Goal: Book appointment/travel/reservation

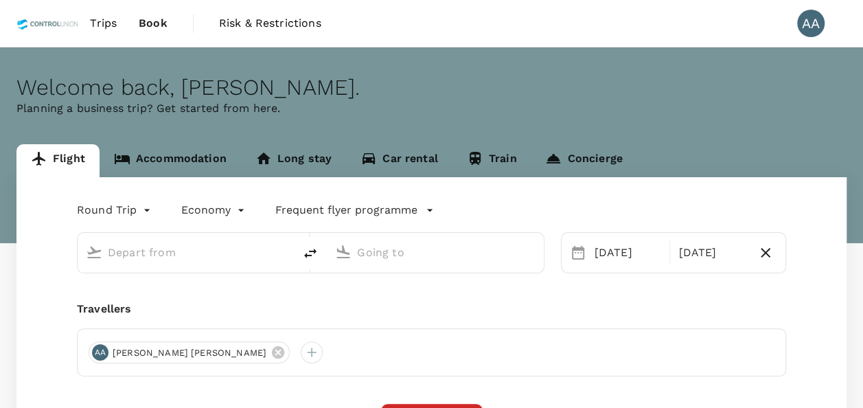
type input "Kuala Lumpur Intl ([GEOGRAPHIC_DATA])"
type input "Kuching Intl (KCH)"
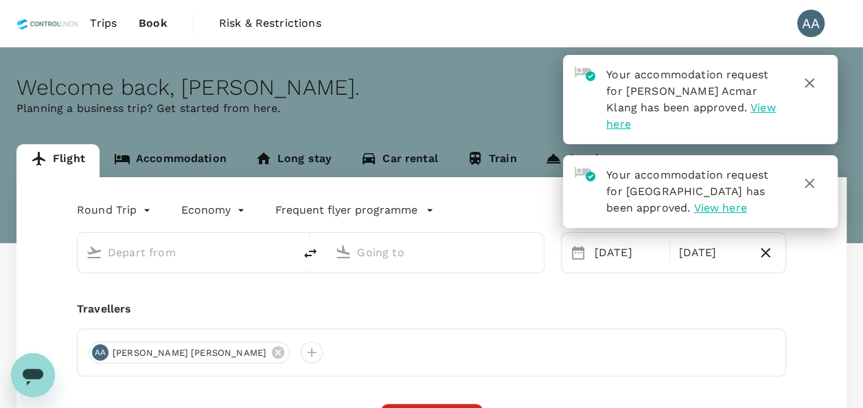
type input "Kuala Lumpur Intl ([GEOGRAPHIC_DATA])"
type input "Kuching Intl (KCH)"
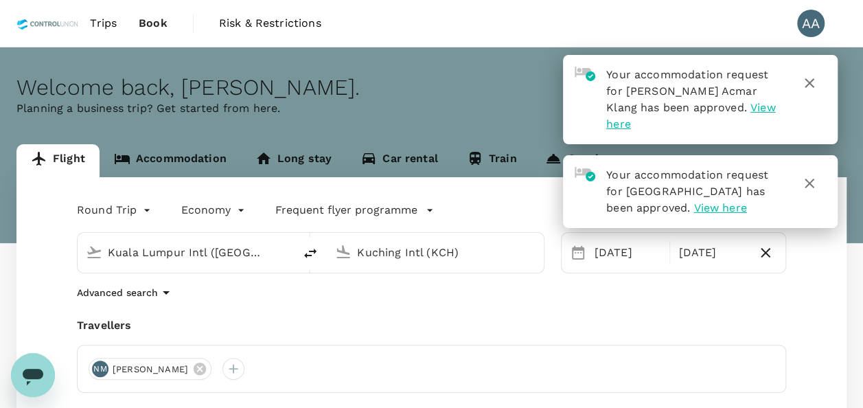
click at [110, 21] on span "Trips" at bounding box center [103, 23] width 27 height 16
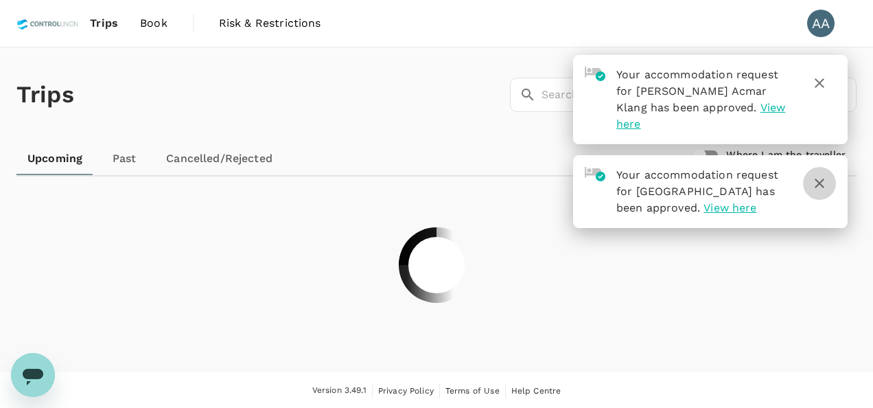
click at [822, 175] on icon "button" at bounding box center [819, 183] width 16 height 16
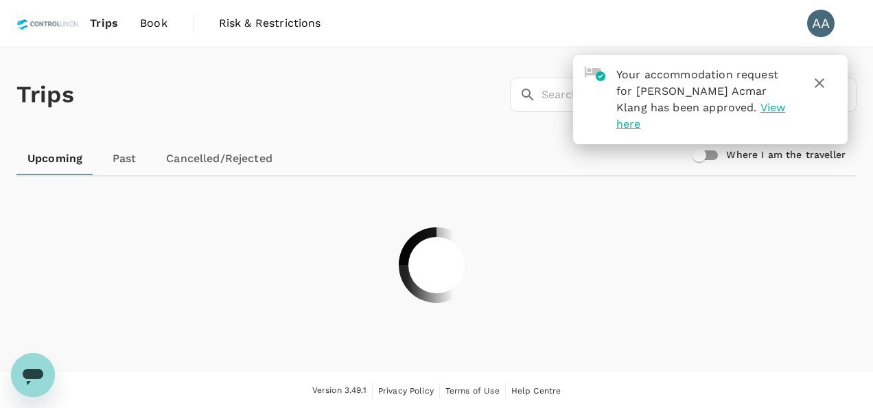
click at [822, 79] on button "button" at bounding box center [819, 83] width 33 height 33
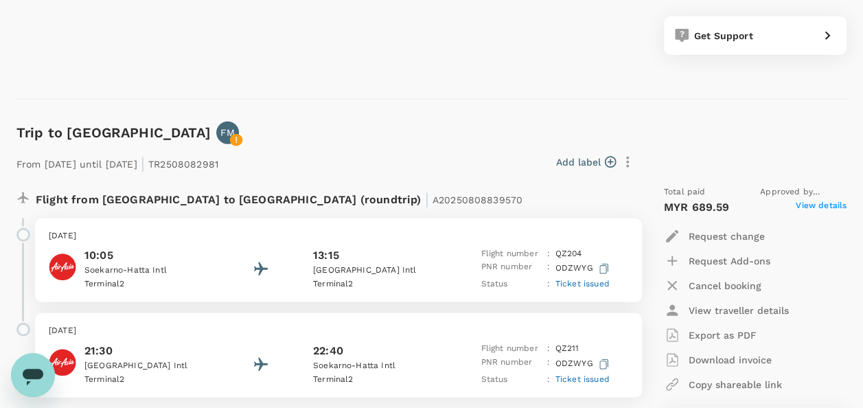
scroll to position [1715, 0]
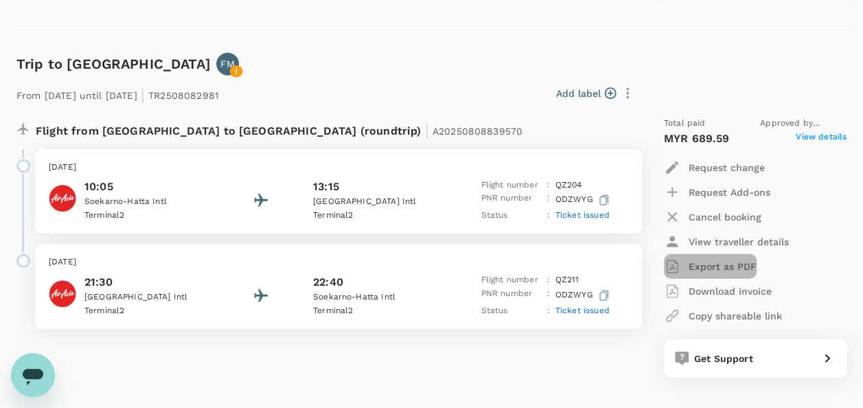
click at [693, 265] on p "Export as PDF" at bounding box center [722, 266] width 68 height 14
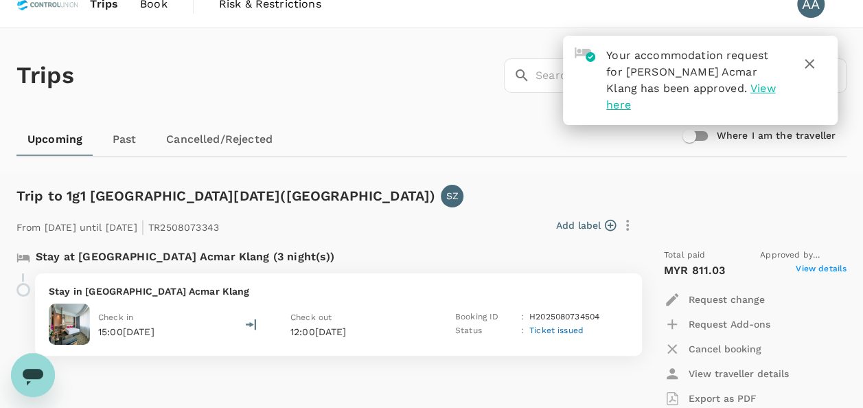
scroll to position [0, 0]
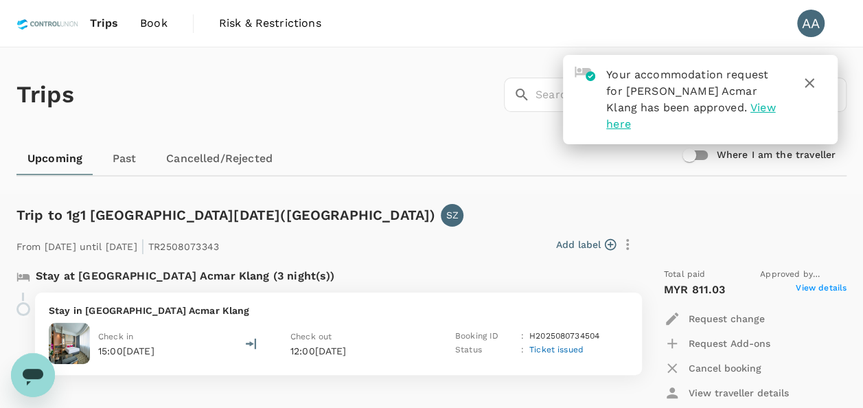
click at [146, 29] on span "Book" at bounding box center [153, 23] width 27 height 16
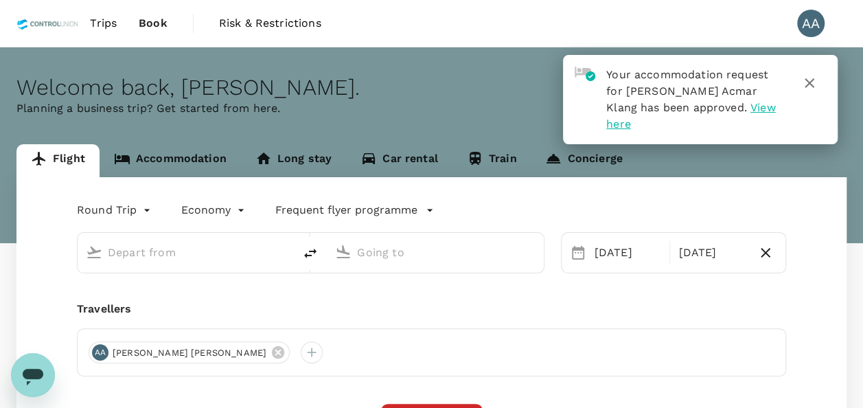
type input "Kuala Lumpur Intl ([GEOGRAPHIC_DATA])"
type input "Kuching Intl (KCH)"
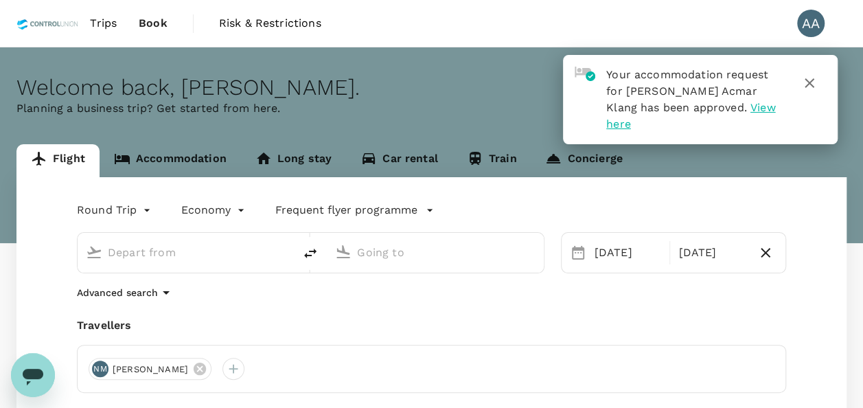
type input "Kuala Lumpur Intl ([GEOGRAPHIC_DATA])"
type input "Kuching Intl (KCH)"
click at [207, 368] on icon at bounding box center [199, 368] width 15 height 15
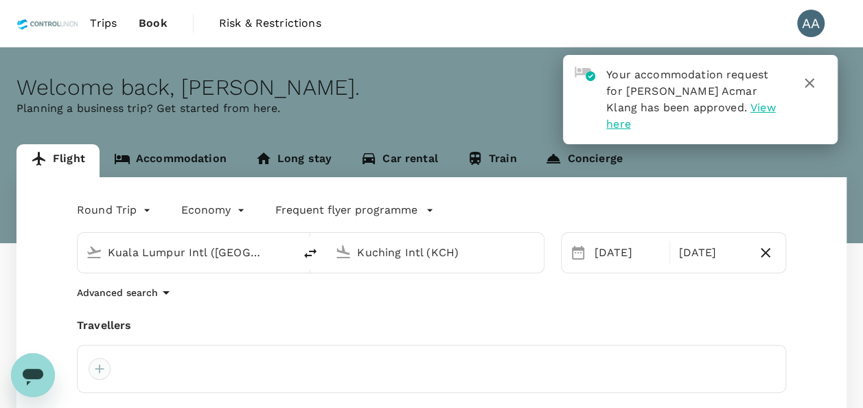
click at [96, 378] on div at bounding box center [100, 368] width 22 height 22
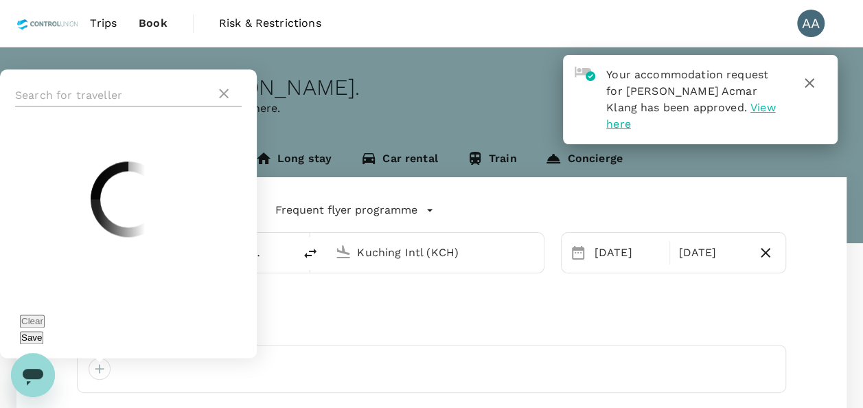
click at [117, 106] on input "text" at bounding box center [115, 95] width 200 height 22
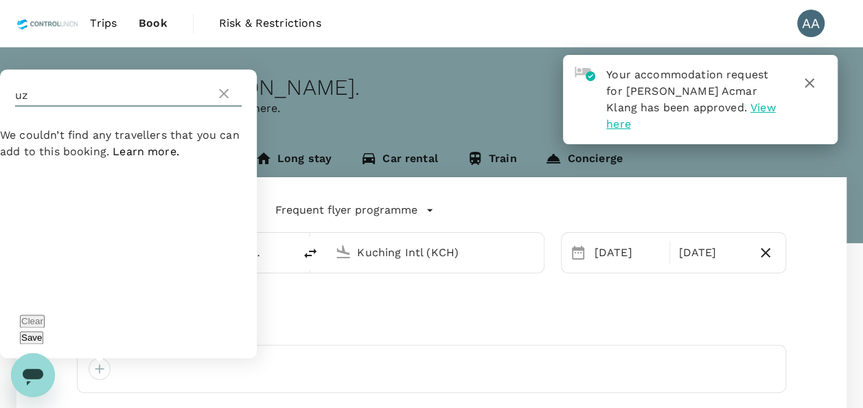
type input "u"
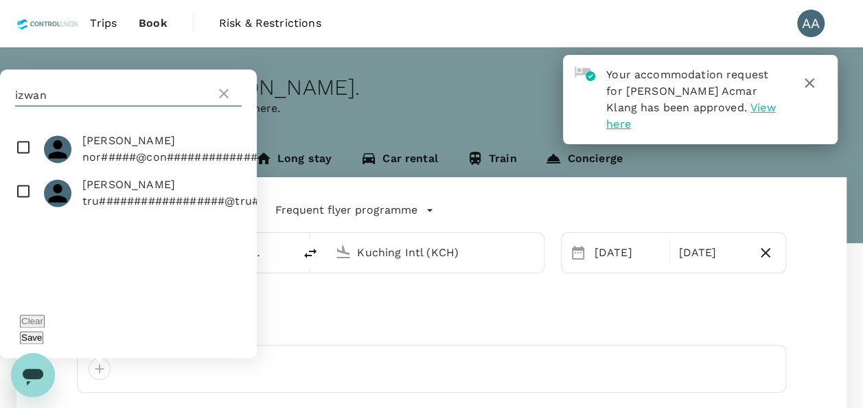
type input "izwan"
click at [23, 167] on input "checkbox" at bounding box center [128, 149] width 257 height 44
checkbox input "true"
click at [43, 338] on button "Save" at bounding box center [31, 337] width 23 height 13
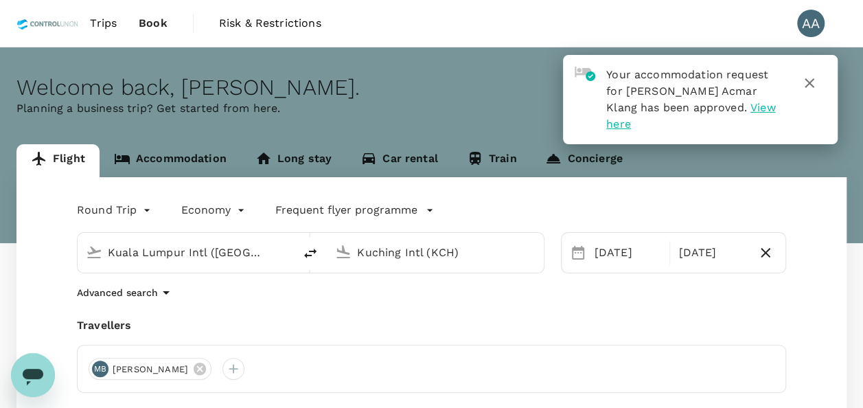
drag, startPoint x: 811, startPoint y: 79, endPoint x: 807, endPoint y: 71, distance: 9.2
click at [808, 78] on icon "button" at bounding box center [809, 83] width 16 height 16
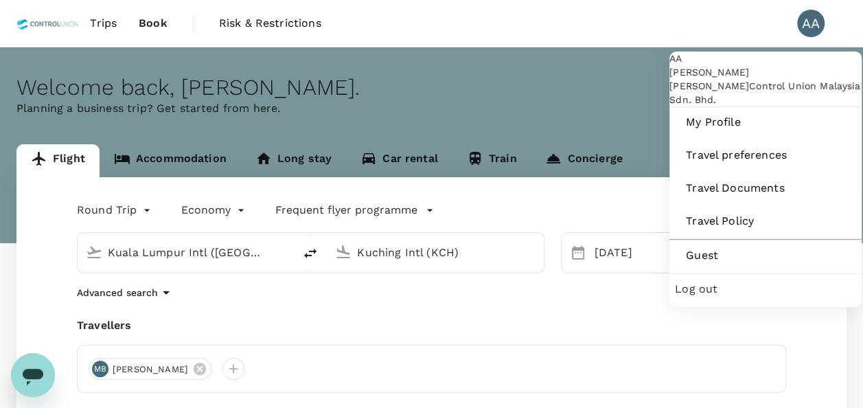
click at [803, 23] on div "AA" at bounding box center [810, 23] width 27 height 27
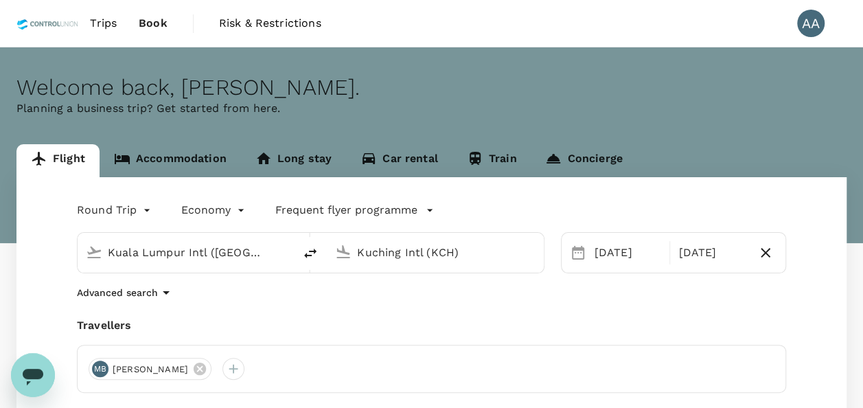
click at [804, 22] on div "AA" at bounding box center [810, 23] width 27 height 27
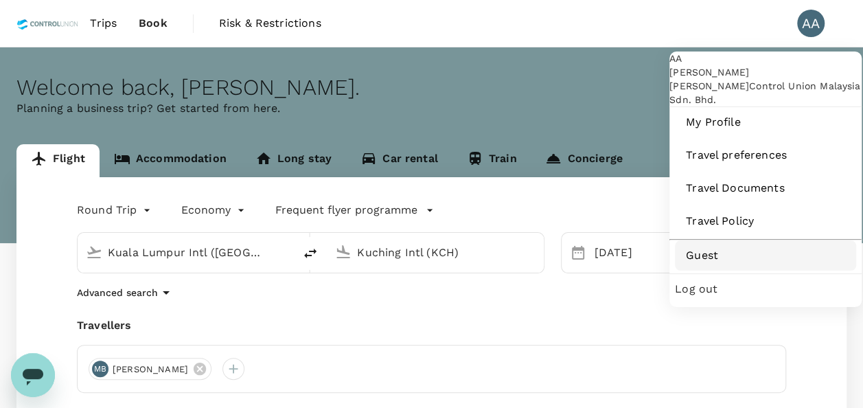
click at [699, 263] on span "Guest" at bounding box center [764, 255] width 159 height 16
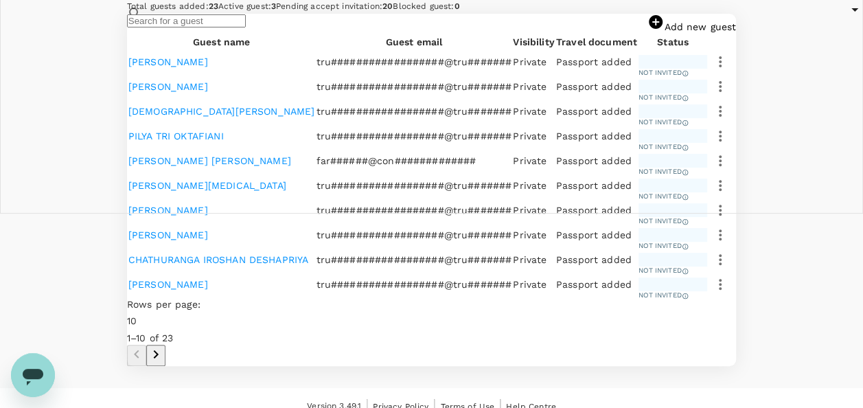
scroll to position [206, 0]
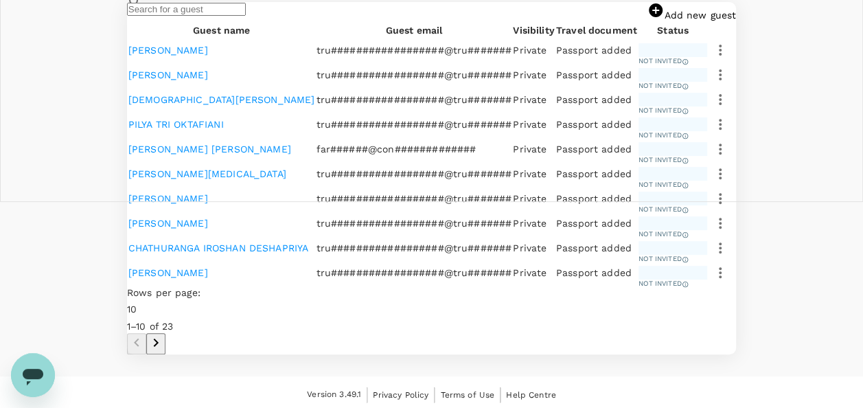
click at [220, 16] on input "text" at bounding box center [186, 9] width 119 height 13
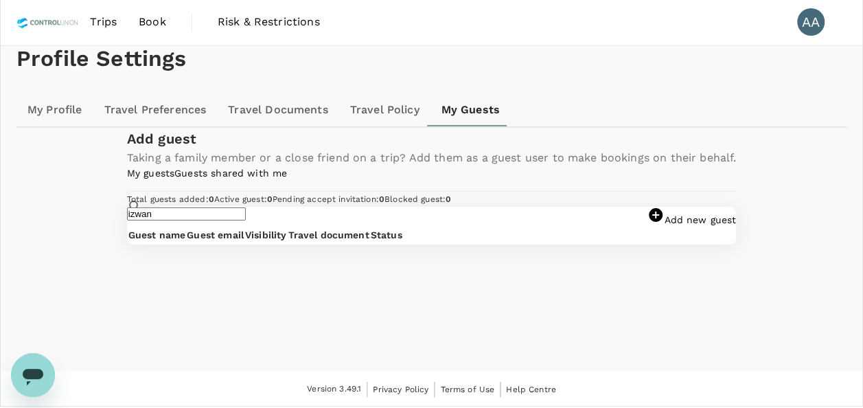
scroll to position [214, 0]
type input "i"
type input "norizwan"
drag, startPoint x: 211, startPoint y: 191, endPoint x: 82, endPoint y: 191, distance: 129.7
click at [82, 191] on div "Add guest Taking a family member or a close friend on a trip? Add them as a gue…" at bounding box center [431, 186] width 830 height 117
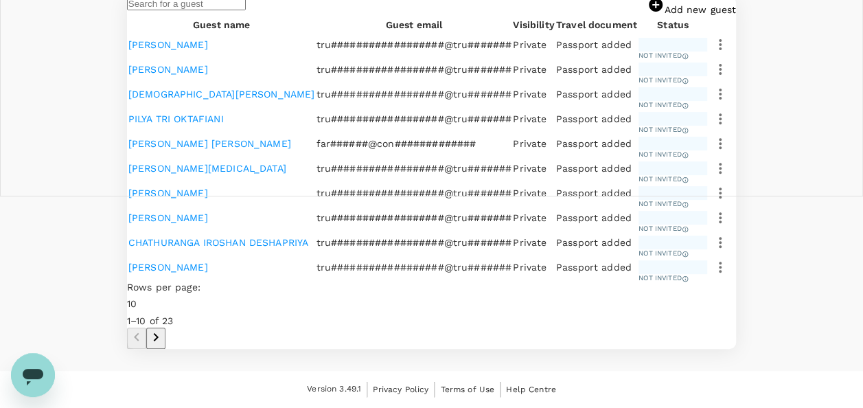
scroll to position [694, 0]
click at [164, 329] on icon "Go to next page" at bounding box center [156, 337] width 16 height 16
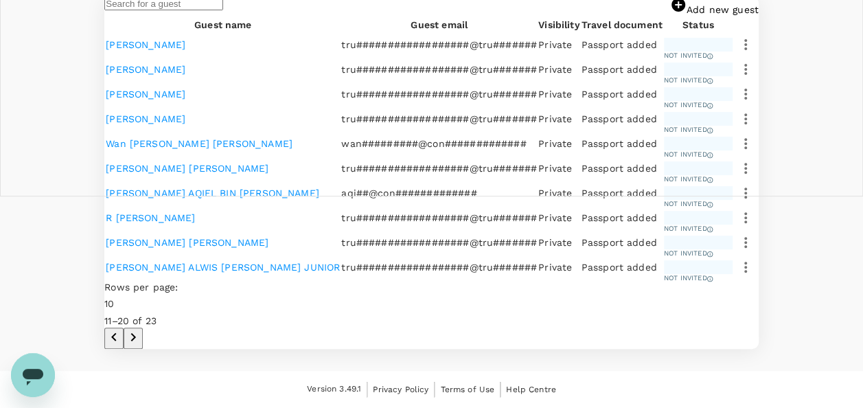
click at [141, 329] on icon "Go to next page" at bounding box center [133, 337] width 16 height 16
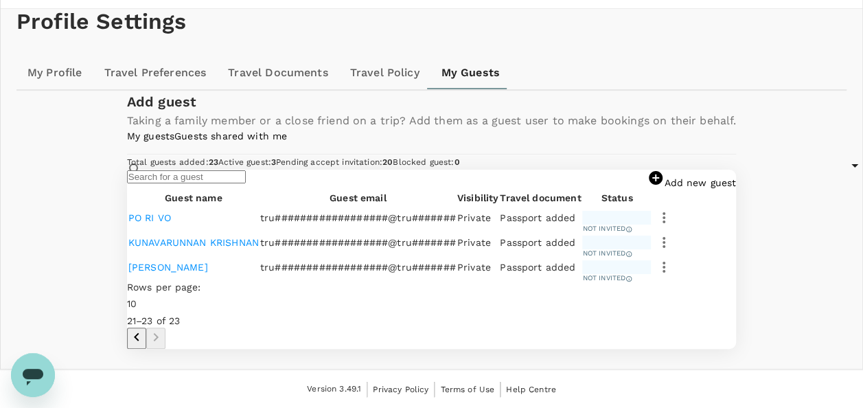
scroll to position [228, 0]
click at [270, 130] on link "Guests shared with me" at bounding box center [230, 135] width 113 height 11
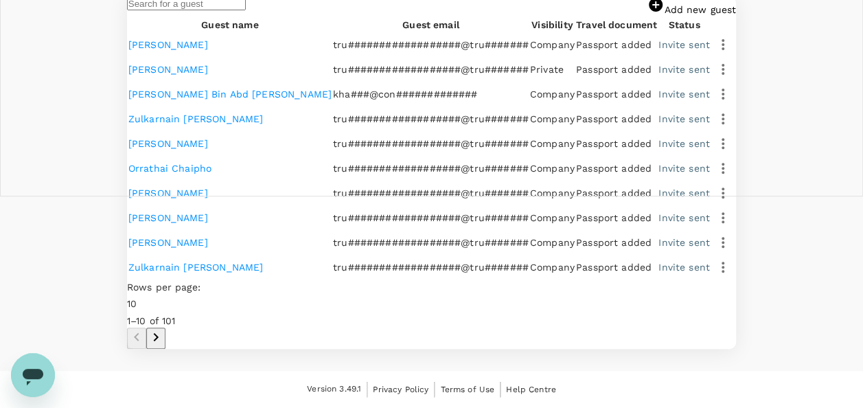
scroll to position [618, 0]
click at [164, 339] on icon "Go to next page" at bounding box center [156, 337] width 16 height 16
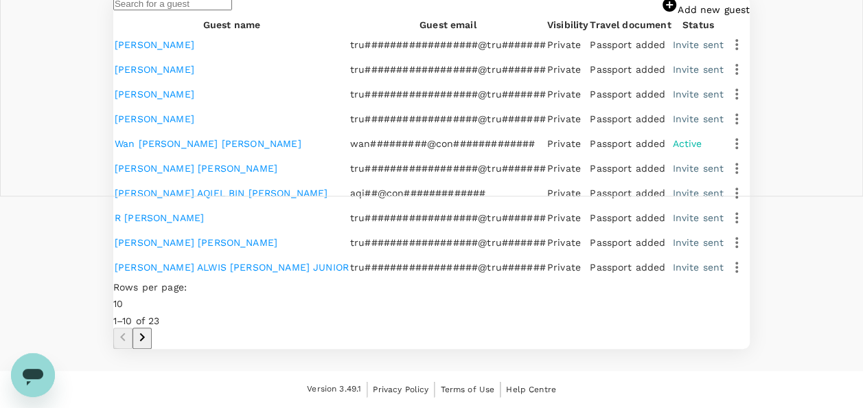
scroll to position [717, 0]
click at [150, 329] on icon "Go to next page" at bounding box center [142, 337] width 16 height 16
click at [150, 345] on icon "Go to next page" at bounding box center [142, 337] width 16 height 16
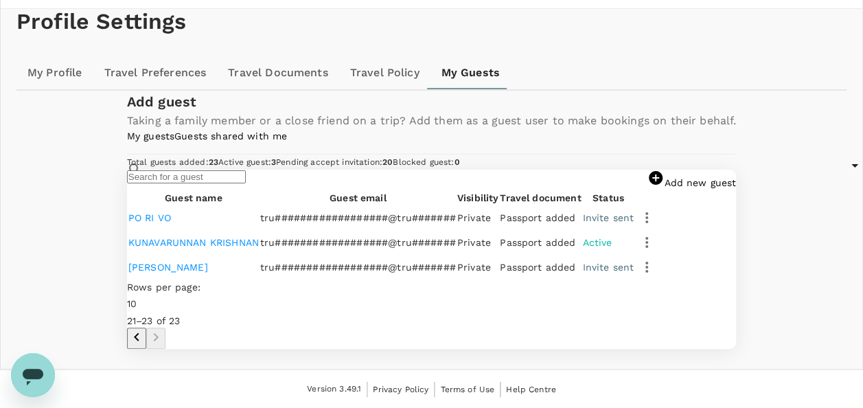
scroll to position [91, 0]
click at [148, 141] on link "My guests" at bounding box center [150, 135] width 47 height 11
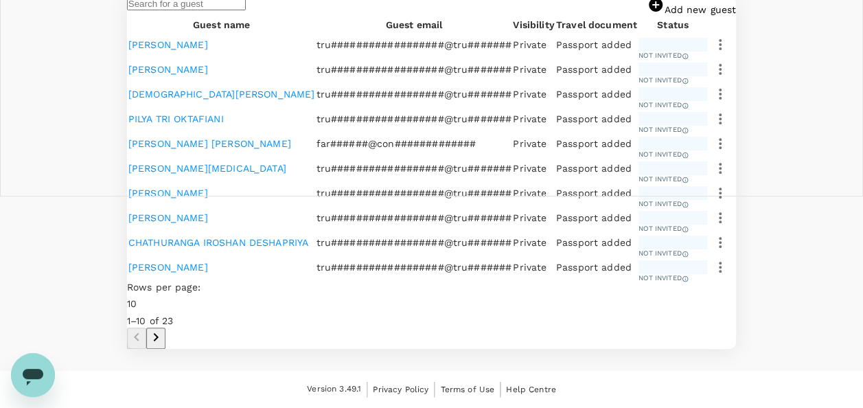
scroll to position [686, 0]
click at [164, 329] on icon "Go to next page" at bounding box center [156, 337] width 16 height 16
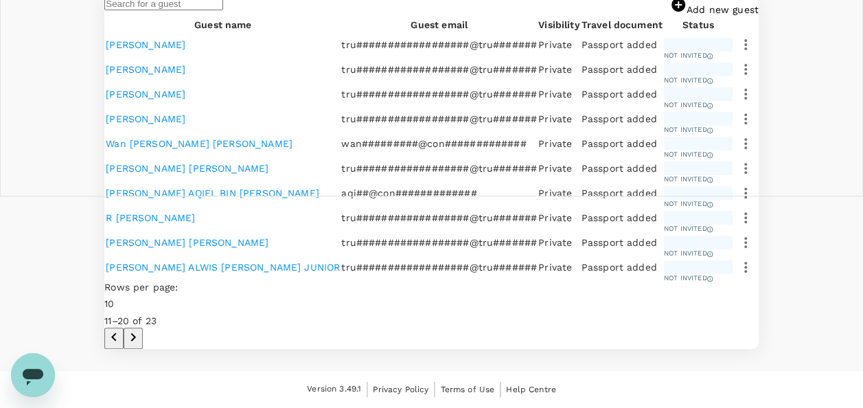
scroll to position [742, 0]
click at [141, 329] on icon "Go to next page" at bounding box center [133, 337] width 16 height 16
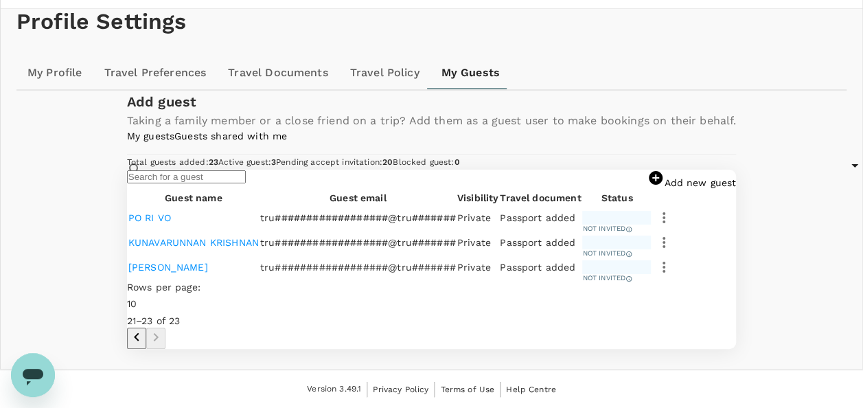
scroll to position [0, 0]
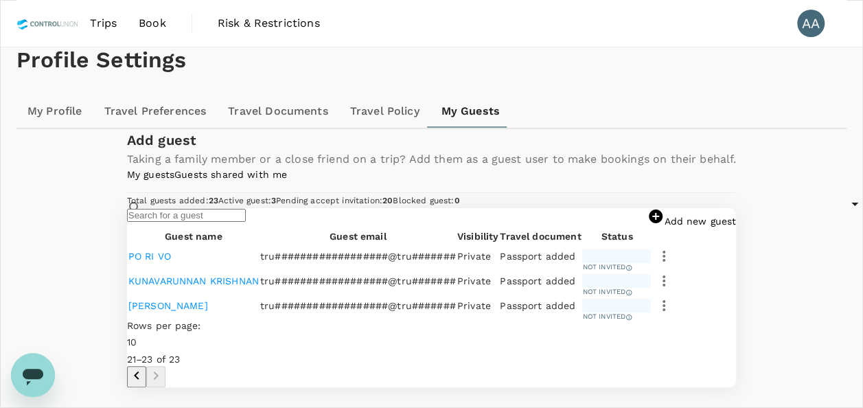
click at [164, 22] on span "Book" at bounding box center [152, 23] width 27 height 16
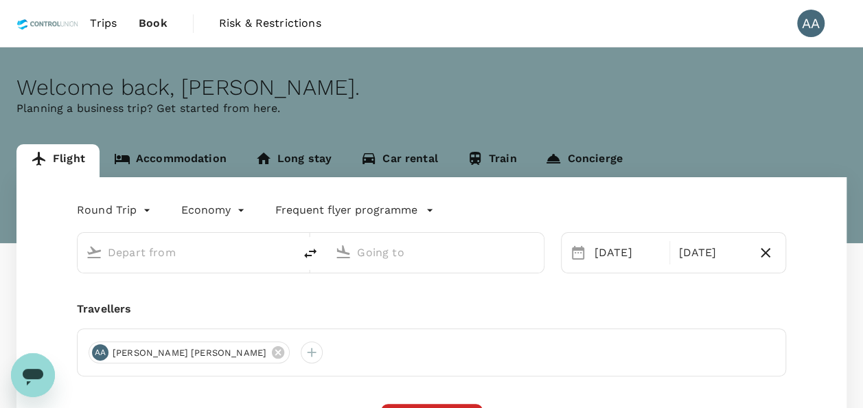
type input "Kuala Lumpur Intl ([GEOGRAPHIC_DATA])"
type input "Kuching Intl (KCH)"
type input "Kuala Lumpur Intl ([GEOGRAPHIC_DATA])"
type input "Kuching Intl (KCH)"
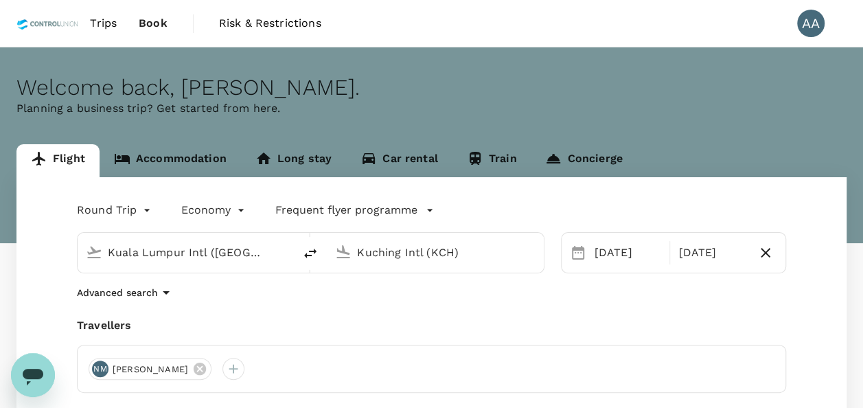
click at [206, 368] on icon at bounding box center [199, 368] width 12 height 12
click at [102, 366] on div at bounding box center [100, 368] width 22 height 22
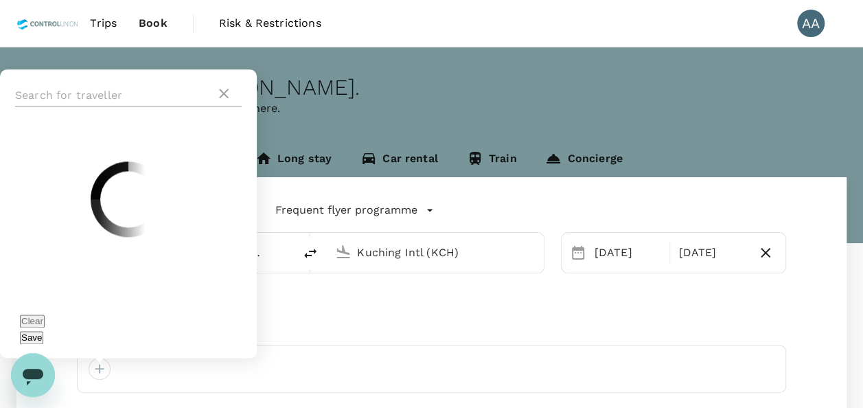
click at [145, 106] on input "text" at bounding box center [115, 95] width 200 height 22
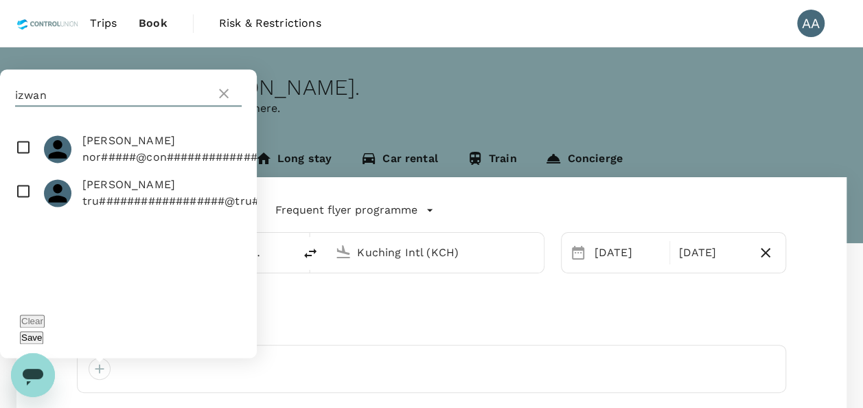
type input "izwan"
click at [20, 169] on input "checkbox" at bounding box center [128, 149] width 257 height 44
checkbox input "true"
click at [43, 342] on button "Save" at bounding box center [31, 337] width 23 height 13
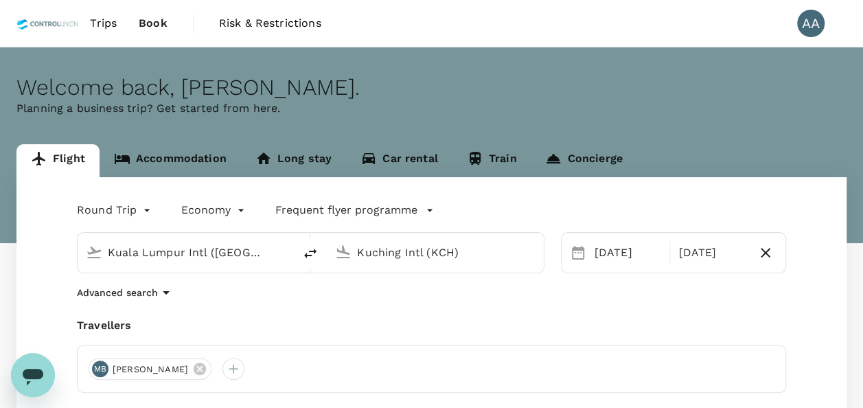
click at [254, 255] on input "Kuala Lumpur Intl ([GEOGRAPHIC_DATA])" at bounding box center [186, 252] width 157 height 21
click at [461, 250] on input "Kuching Intl (KCH)" at bounding box center [435, 252] width 157 height 21
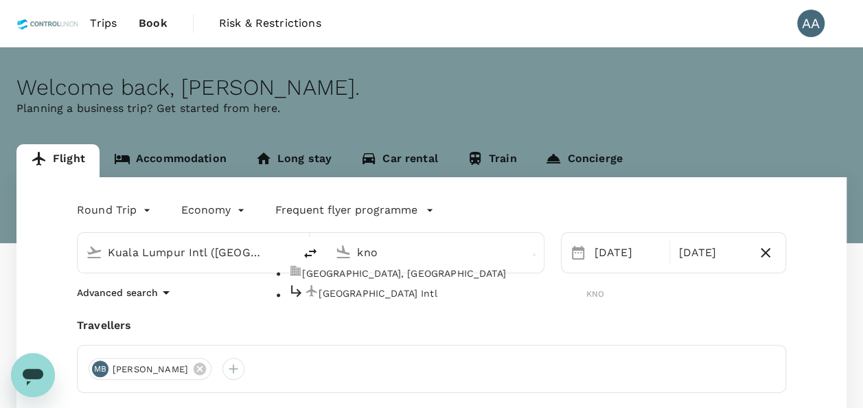
click at [406, 280] on p "[GEOGRAPHIC_DATA], [GEOGRAPHIC_DATA]" at bounding box center [453, 273] width 302 height 14
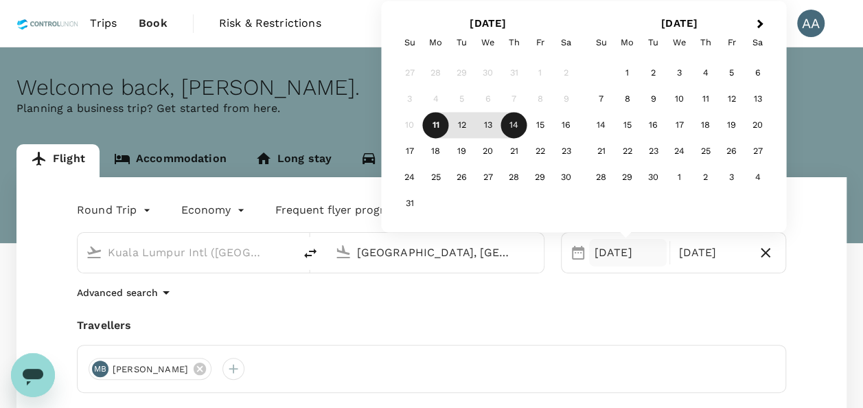
type input "[GEOGRAPHIC_DATA], [GEOGRAPHIC_DATA] (any)"
click at [601, 246] on div "[DATE]" at bounding box center [628, 252] width 78 height 27
click at [491, 174] on div "27" at bounding box center [488, 178] width 26 height 26
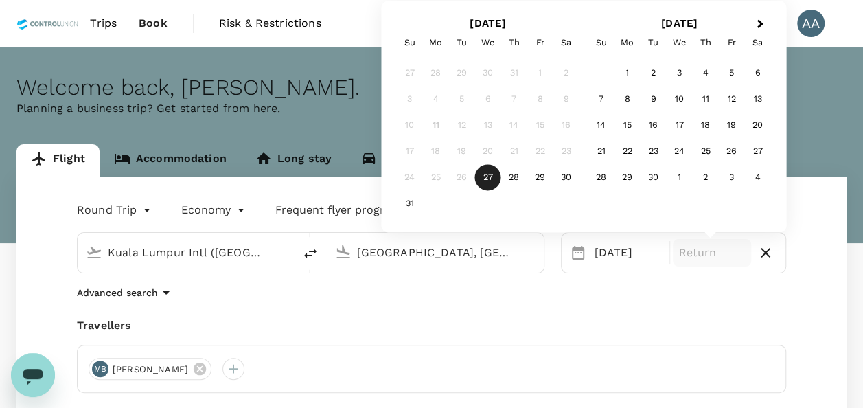
click at [703, 257] on p "Return" at bounding box center [711, 252] width 67 height 16
click at [574, 179] on div "30" at bounding box center [566, 178] width 26 height 26
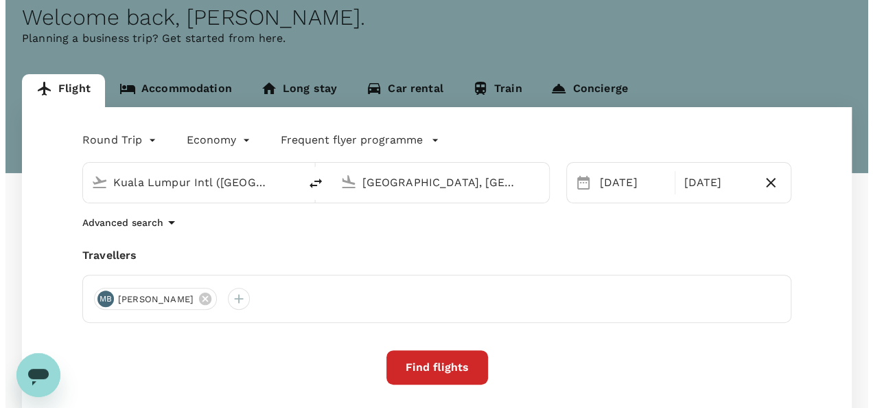
scroll to position [137, 0]
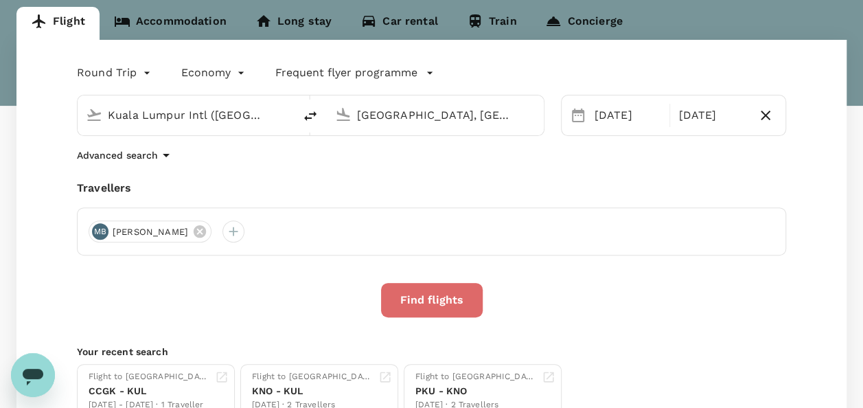
click at [456, 292] on button "Find flights" at bounding box center [432, 300] width 102 height 34
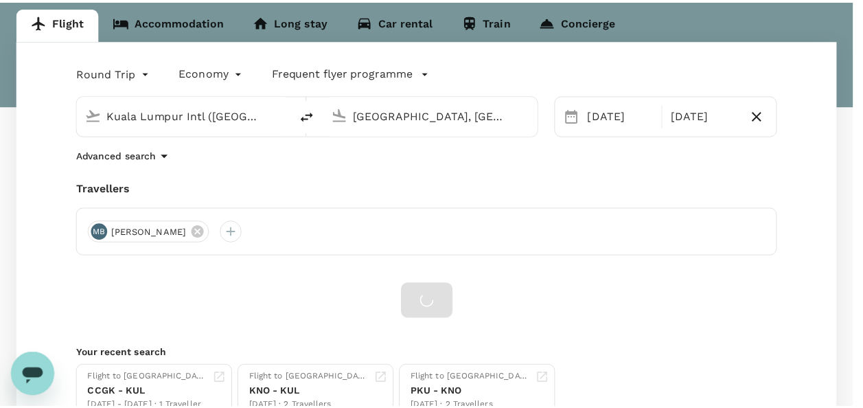
scroll to position [38, 0]
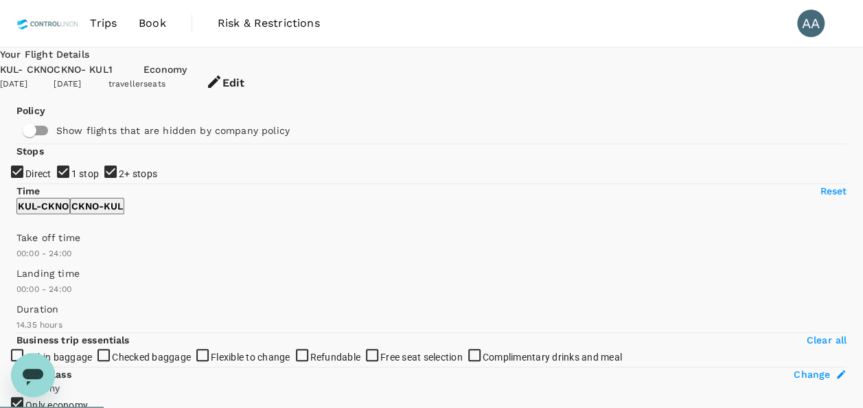
type input "885"
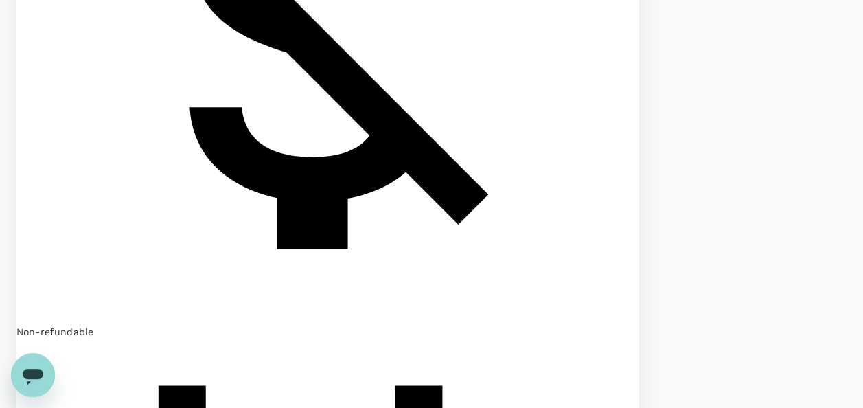
scroll to position [961, 0]
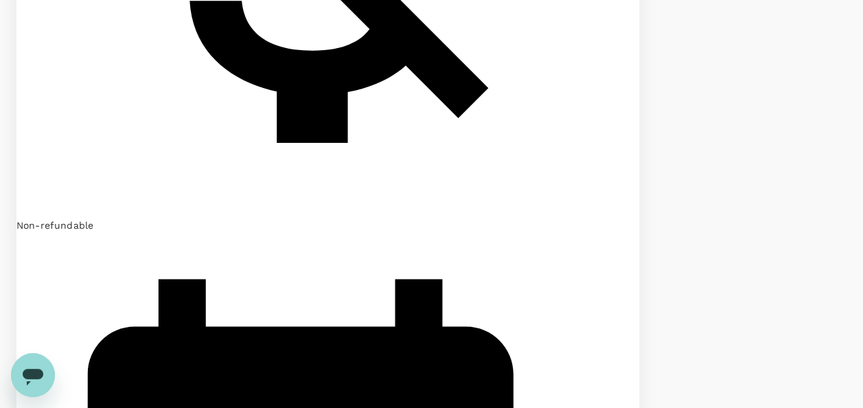
scroll to position [1273, 0]
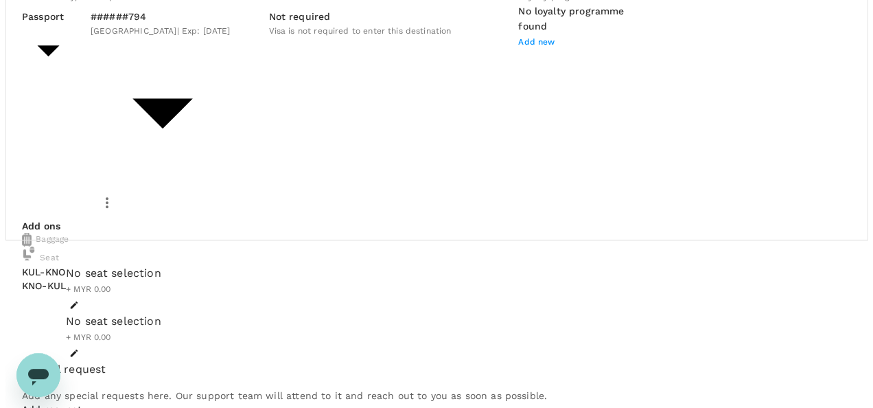
scroll to position [187, 0]
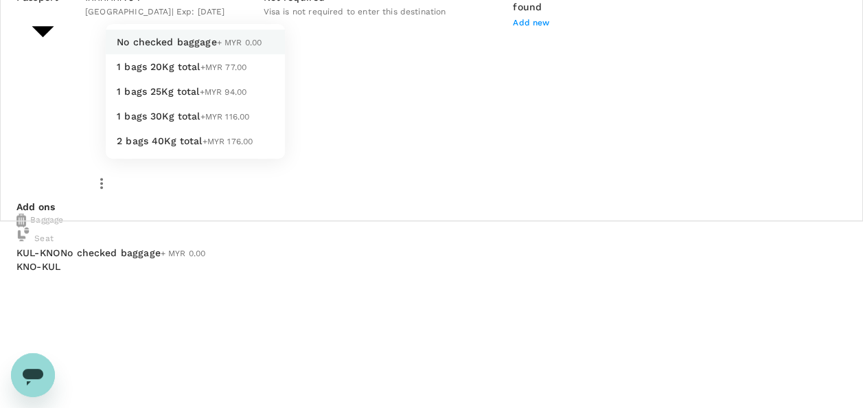
click at [238, 79] on li "1 bags 20Kg total +MYR 77.00" at bounding box center [195, 66] width 179 height 25
type input "1 - 77"
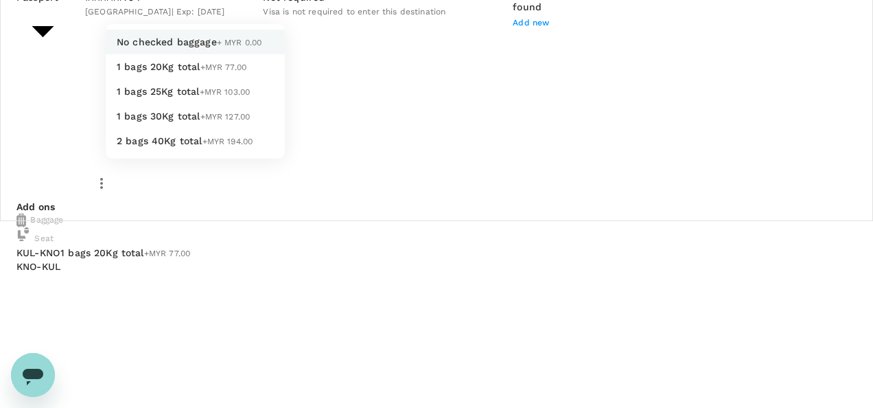
click at [213, 79] on li "1 bags 20Kg total +MYR 77.00" at bounding box center [195, 66] width 179 height 25
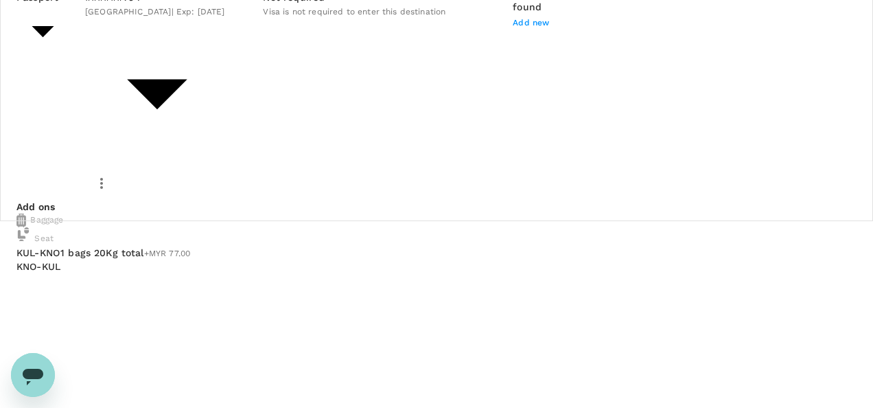
type input "1 - 77"
type input "9e254831-a140-43d4-90d9-f4bdc71b84d3"
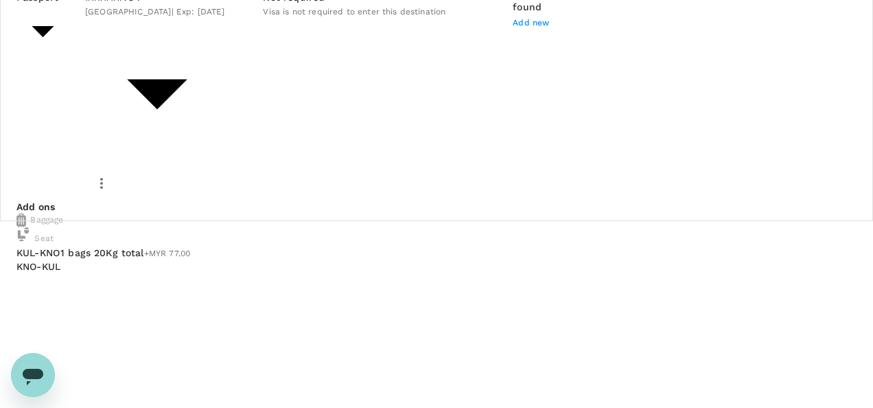
type textarea "I"
paste textarea "Anugerah Sawit Doi - Unilever VDF verification assessment"
drag, startPoint x: 60, startPoint y: 247, endPoint x: 250, endPoint y: 277, distance: 192.4
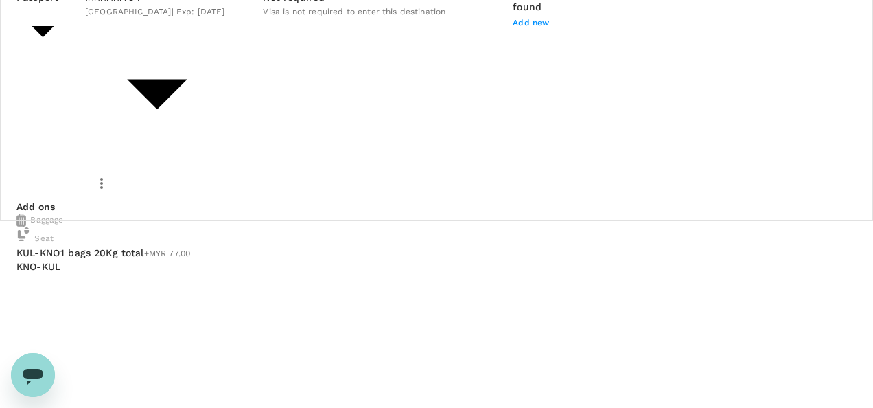
type textarea "Auditor : Izwan Site : Anugerah Sawit Doi - Unilever VDF verification assessmen…"
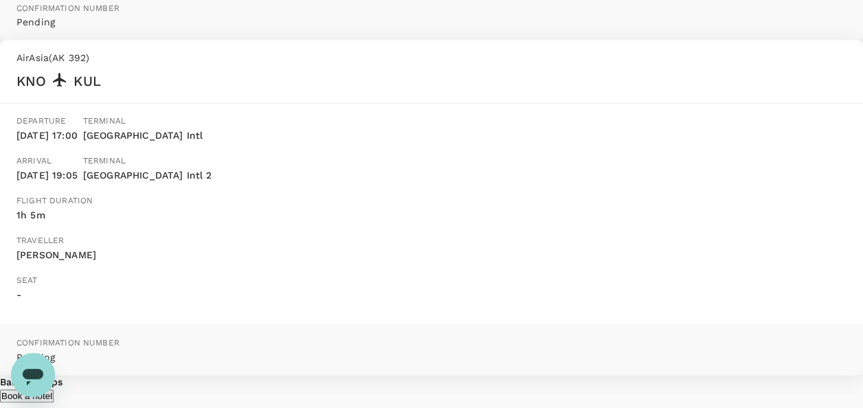
scroll to position [548, 0]
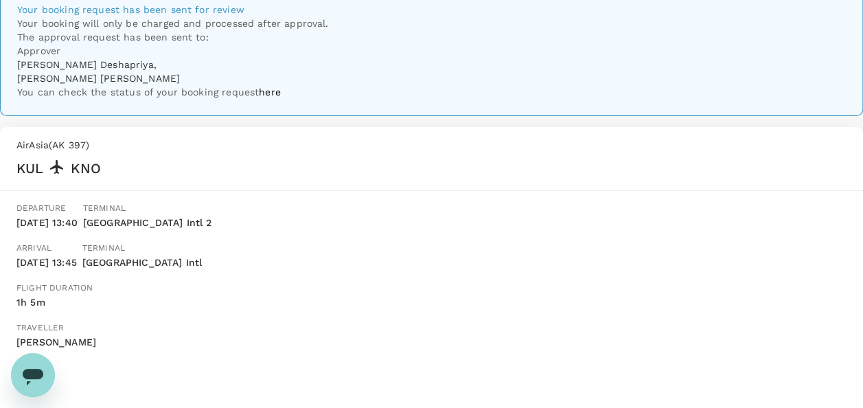
scroll to position [0, 0]
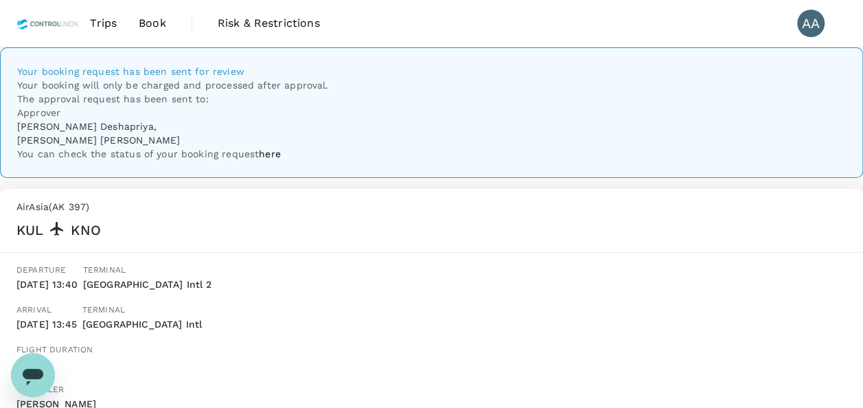
click at [148, 28] on span "Book" at bounding box center [152, 23] width 27 height 16
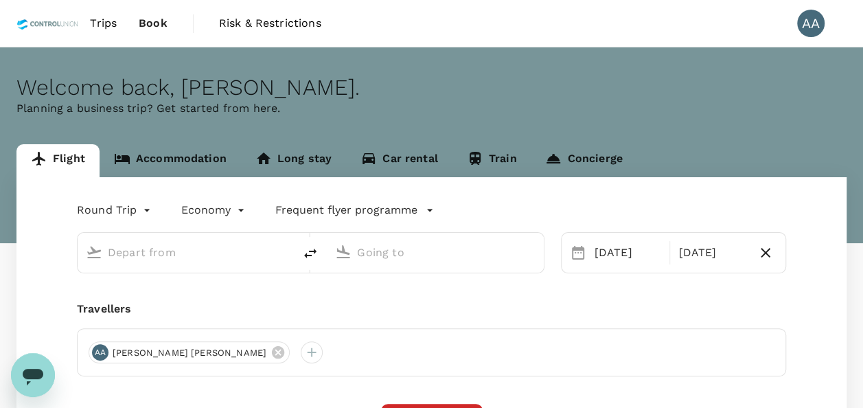
type input "Kuala Lumpur Intl ([GEOGRAPHIC_DATA])"
type input "[GEOGRAPHIC_DATA], [GEOGRAPHIC_DATA] (any)"
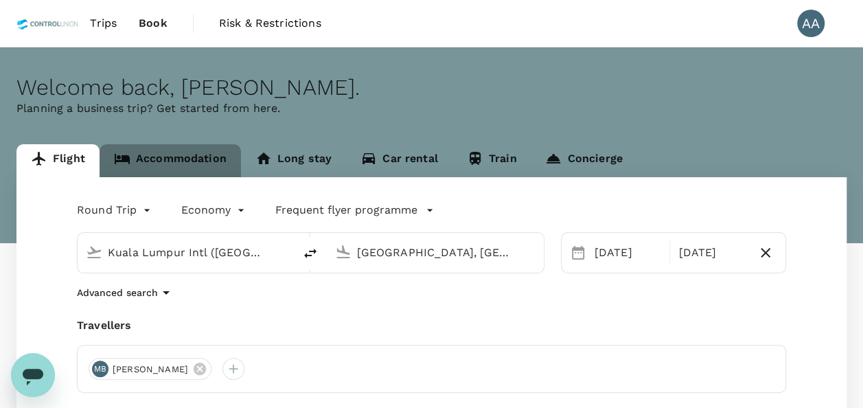
click at [186, 156] on link "Accommodation" at bounding box center [169, 160] width 141 height 33
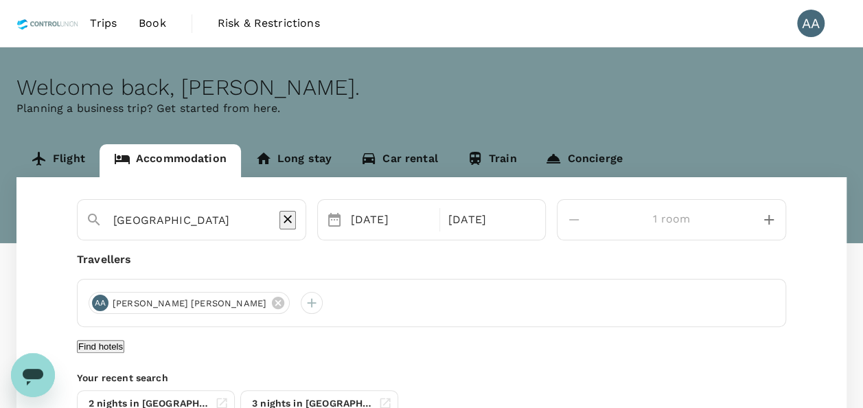
type input "Wyndham Acmar Klang"
click at [193, 300] on icon at bounding box center [199, 302] width 12 height 12
click at [104, 303] on div at bounding box center [100, 303] width 22 height 22
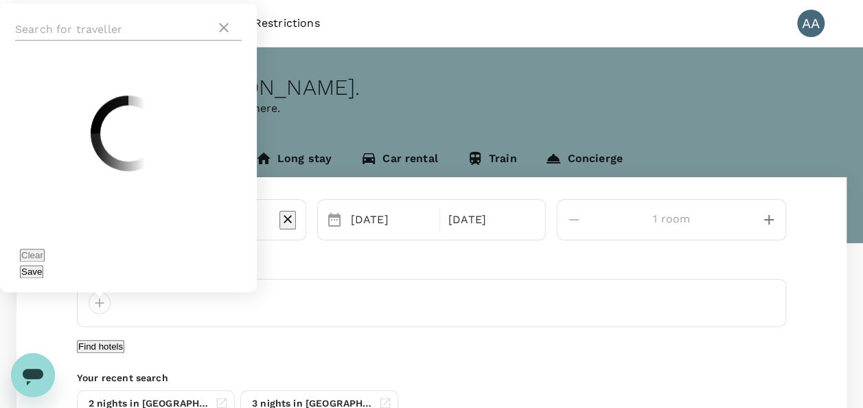
click at [144, 40] on input "text" at bounding box center [115, 30] width 200 height 22
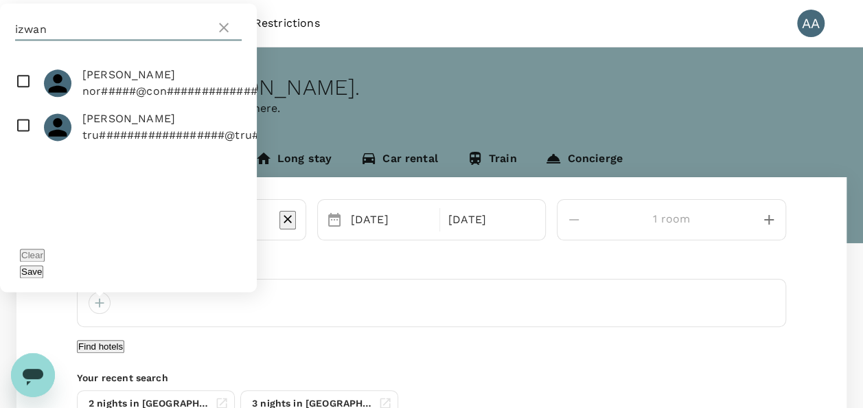
type input "izwan"
click at [185, 99] on p "nor#####@con#############" at bounding box center [169, 91] width 175 height 16
checkbox input "true"
click at [124, 351] on button "Find hotels" at bounding box center [100, 346] width 47 height 13
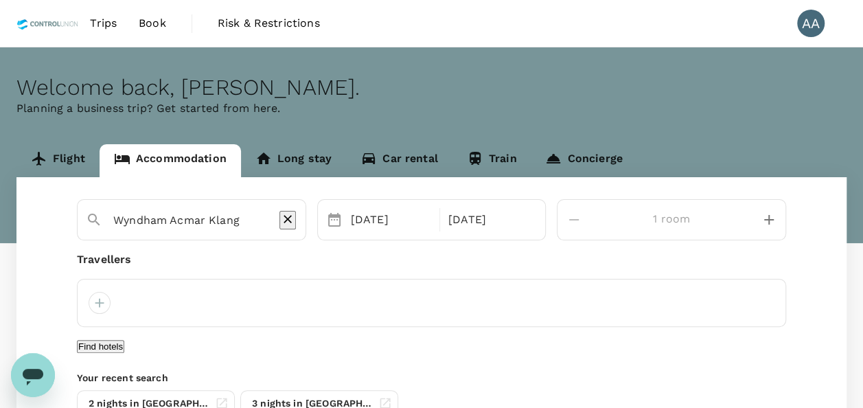
click at [104, 297] on div at bounding box center [100, 303] width 22 height 22
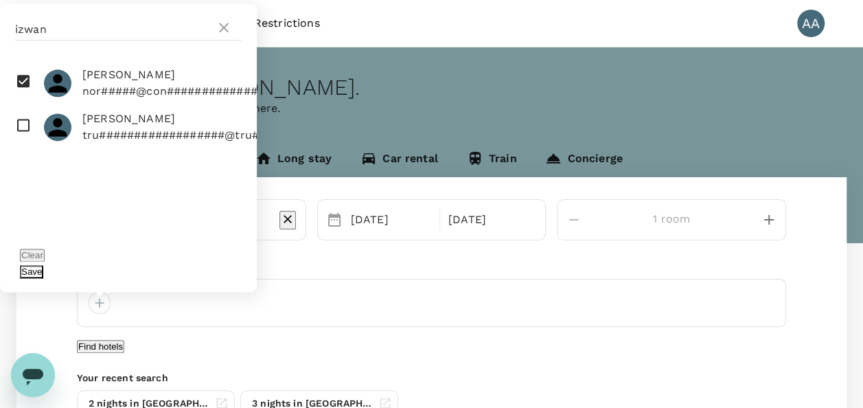
click at [43, 274] on button "Save" at bounding box center [31, 271] width 23 height 13
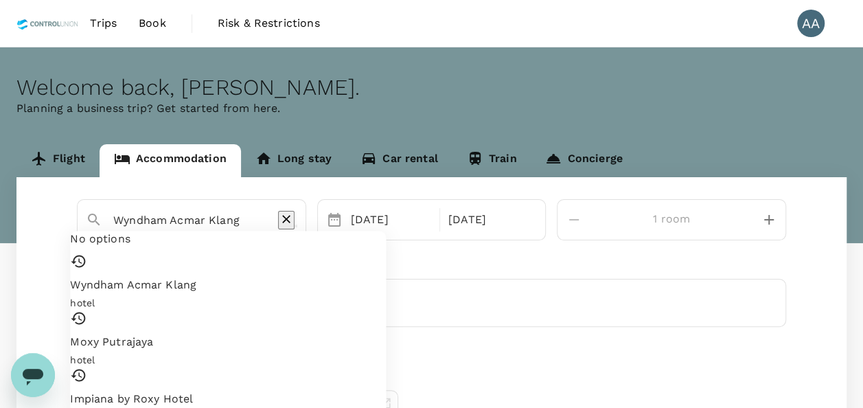
click at [241, 220] on input "Wyndham Acmar Klang" at bounding box center [185, 219] width 145 height 21
drag, startPoint x: 241, startPoint y: 220, endPoint x: 233, endPoint y: 222, distance: 8.0
click at [233, 222] on input "Wyndham Acmar Klang" at bounding box center [185, 219] width 145 height 21
drag, startPoint x: 252, startPoint y: 222, endPoint x: 570, endPoint y: 310, distance: 329.6
click at [54, 220] on div "Wyndham Acmar Klang No options Wyndham Acmar Klang hotel [GEOGRAPHIC_DATA] Impi…" at bounding box center [431, 314] width 830 height 275
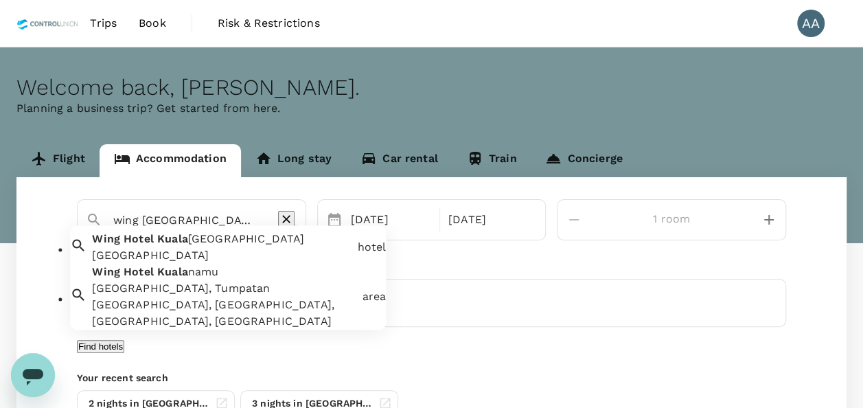
click at [261, 259] on div "[GEOGRAPHIC_DATA]" at bounding box center [221, 256] width 259 height 16
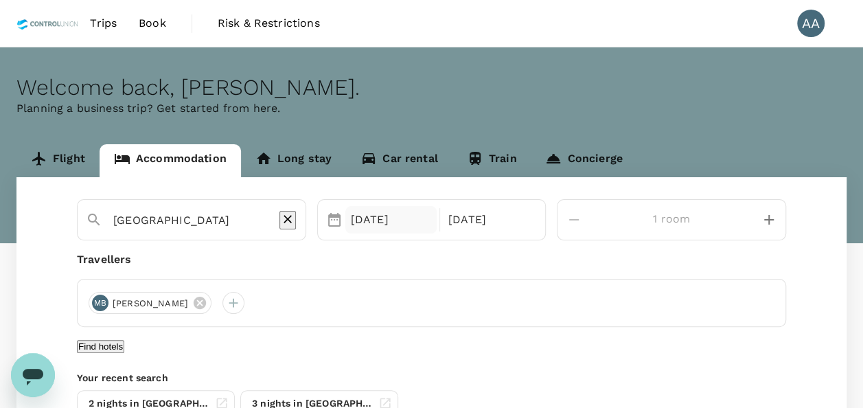
type input "[GEOGRAPHIC_DATA]"
click at [393, 219] on div "[DATE]" at bounding box center [390, 219] width 91 height 27
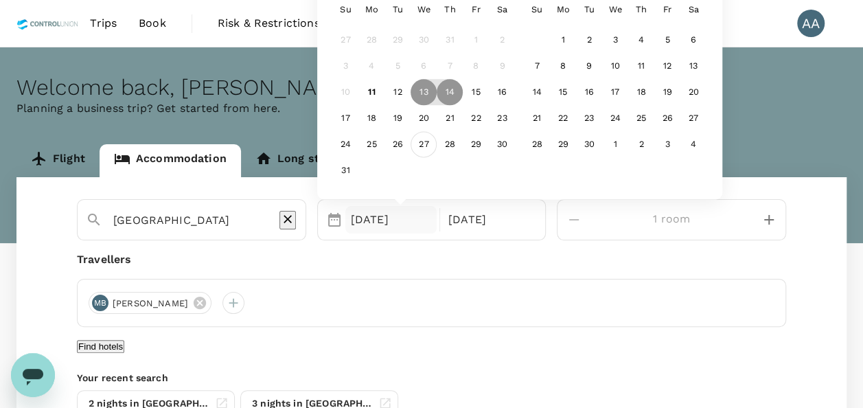
click at [436, 139] on div "27" at bounding box center [423, 145] width 26 height 26
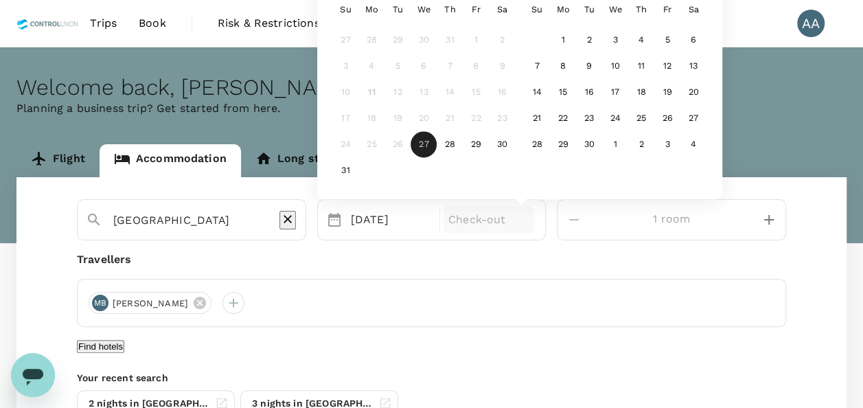
click at [528, 220] on p "Check-out" at bounding box center [488, 219] width 80 height 16
click at [515, 148] on div "30" at bounding box center [502, 145] width 26 height 26
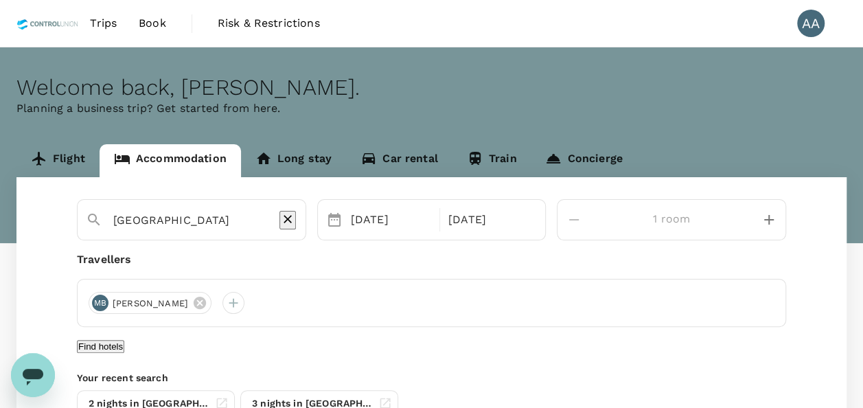
click at [124, 349] on button "Find hotels" at bounding box center [100, 346] width 47 height 13
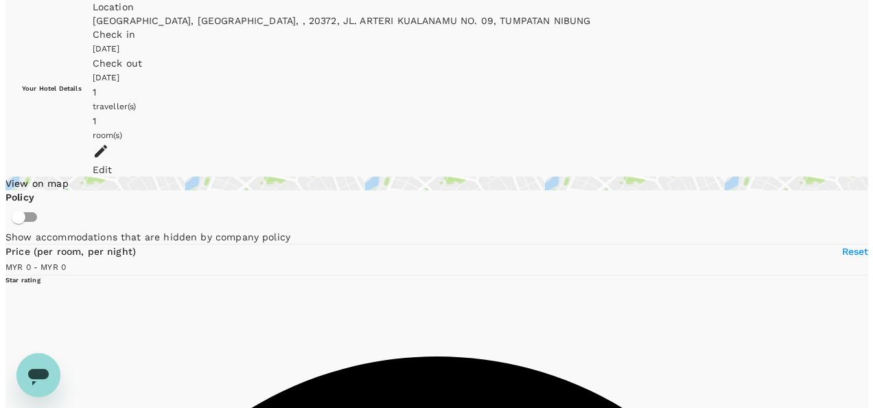
scroll to position [69, 0]
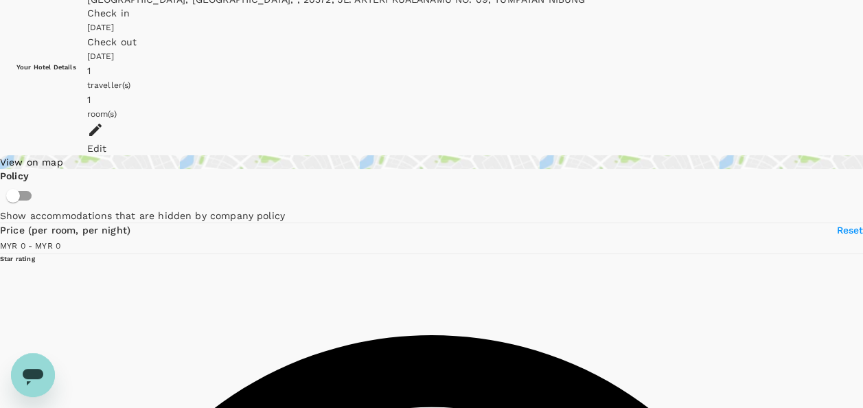
type input "173.42"
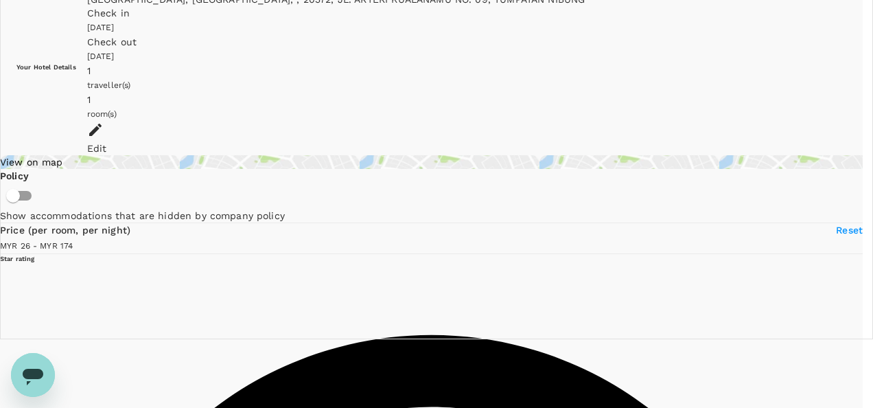
type input "250"
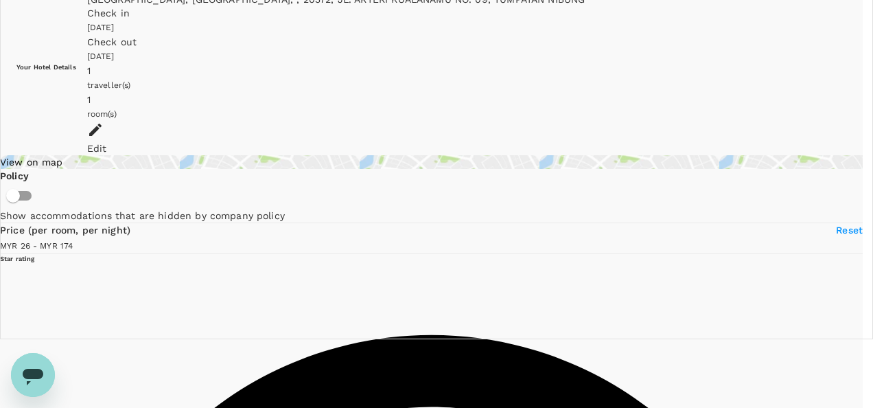
type textarea "single room"
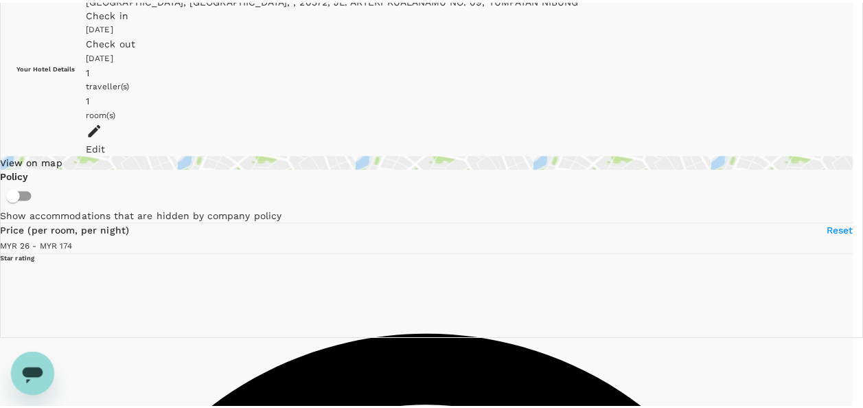
scroll to position [465, 0]
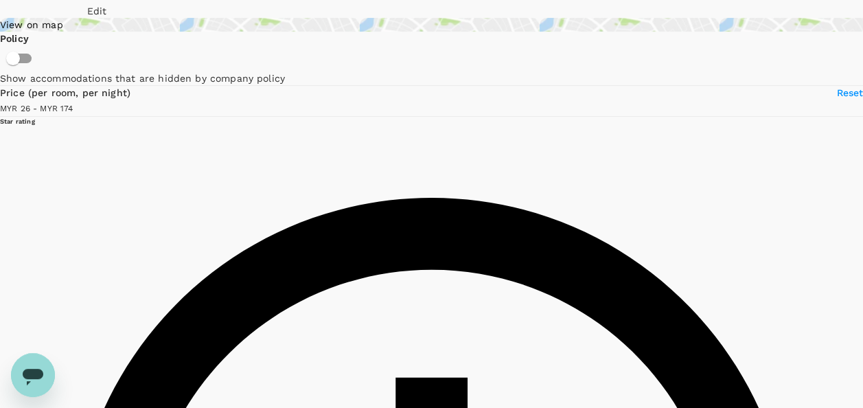
scroll to position [274, 0]
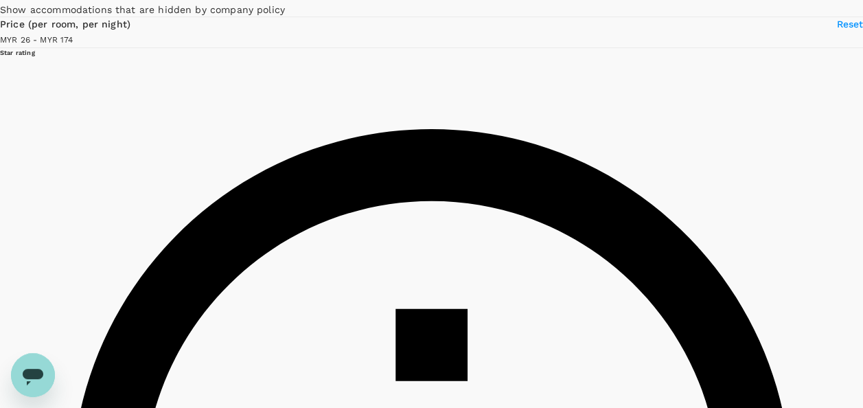
type input "173.42"
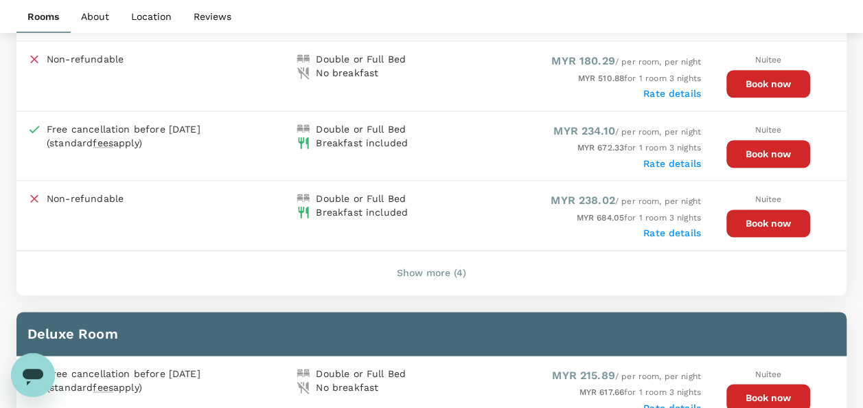
scroll to position [755, 0]
